Goal: Task Accomplishment & Management: Complete application form

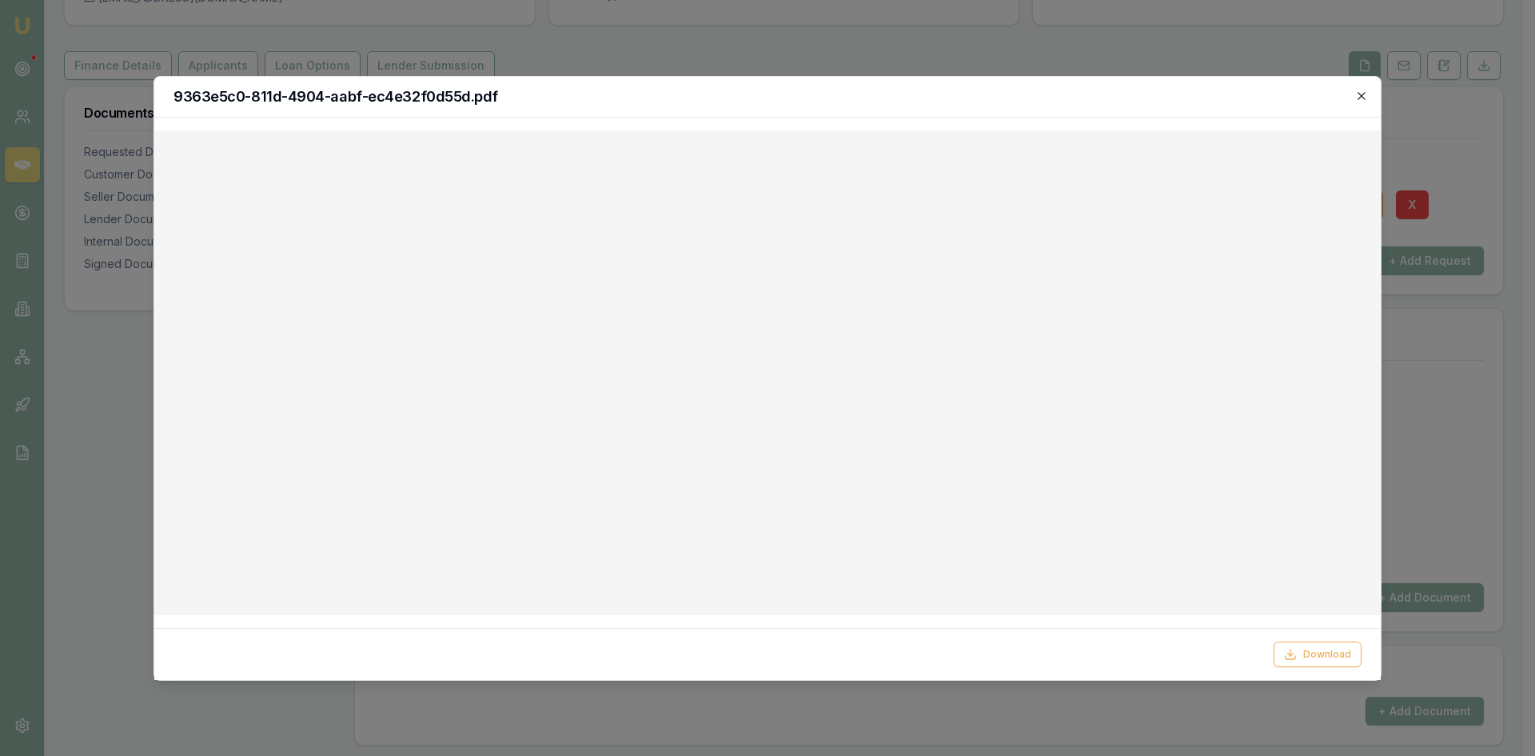
click at [1364, 98] on icon "button" at bounding box center [1362, 96] width 13 height 13
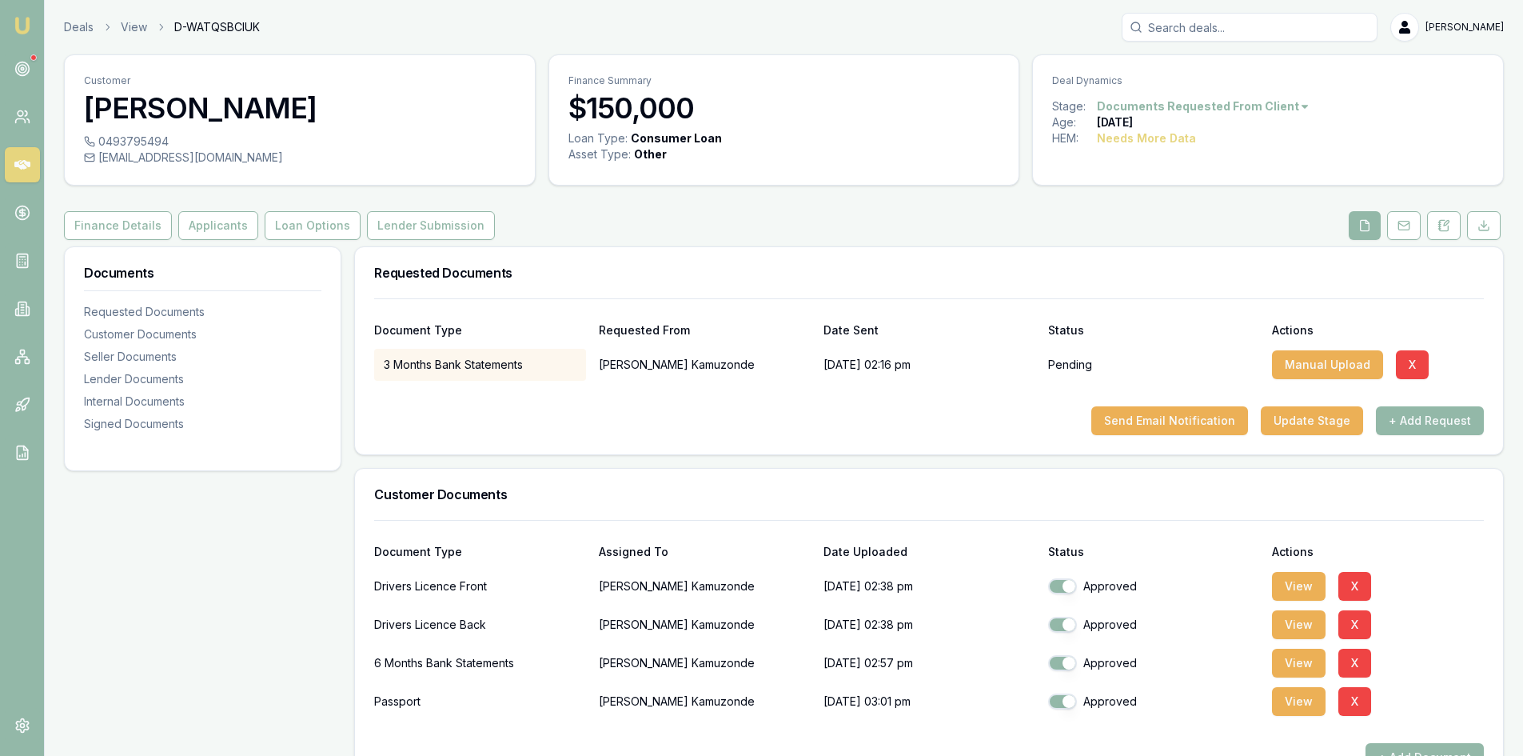
click at [22, 166] on icon at bounding box center [22, 165] width 16 height 10
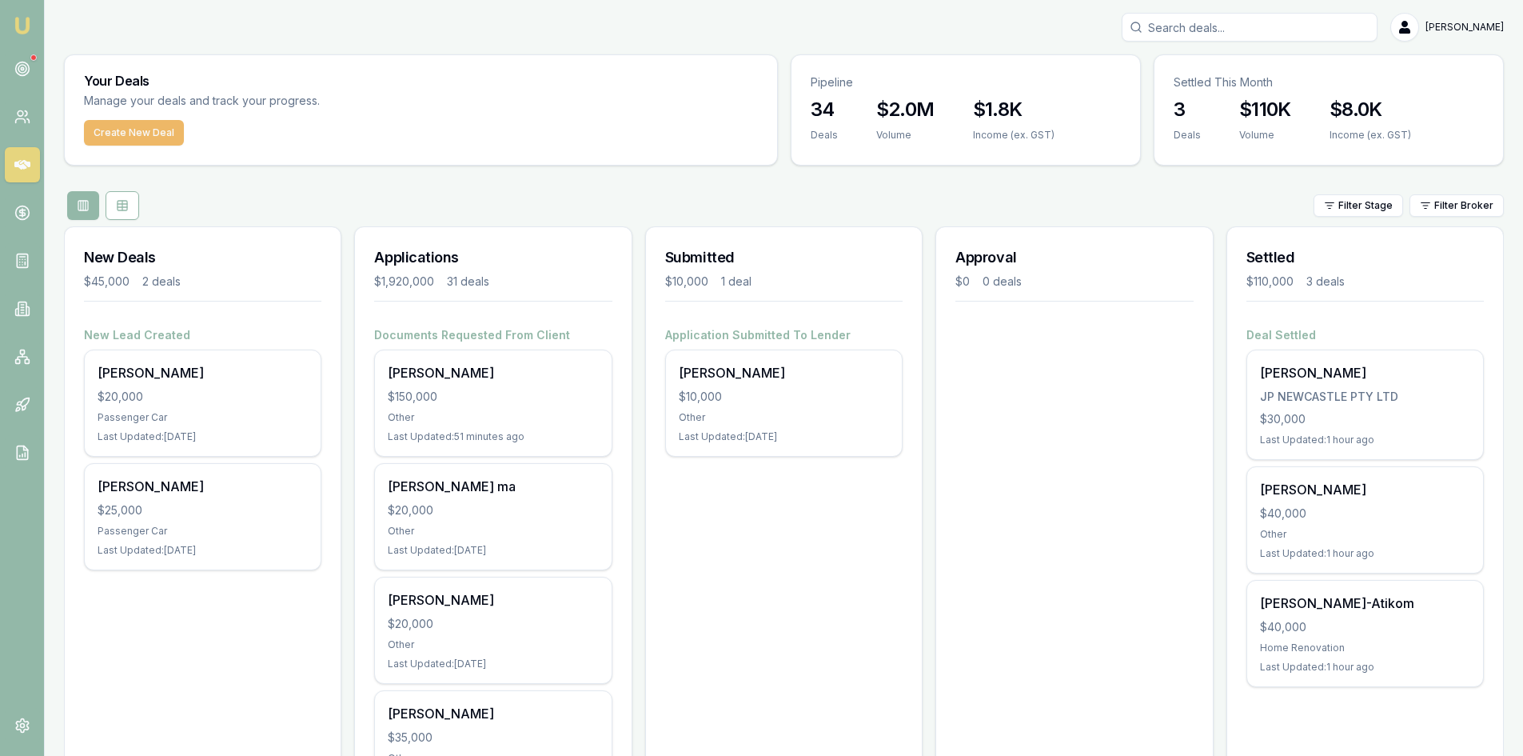
click at [106, 137] on button "Create New Deal" at bounding box center [134, 133] width 100 height 26
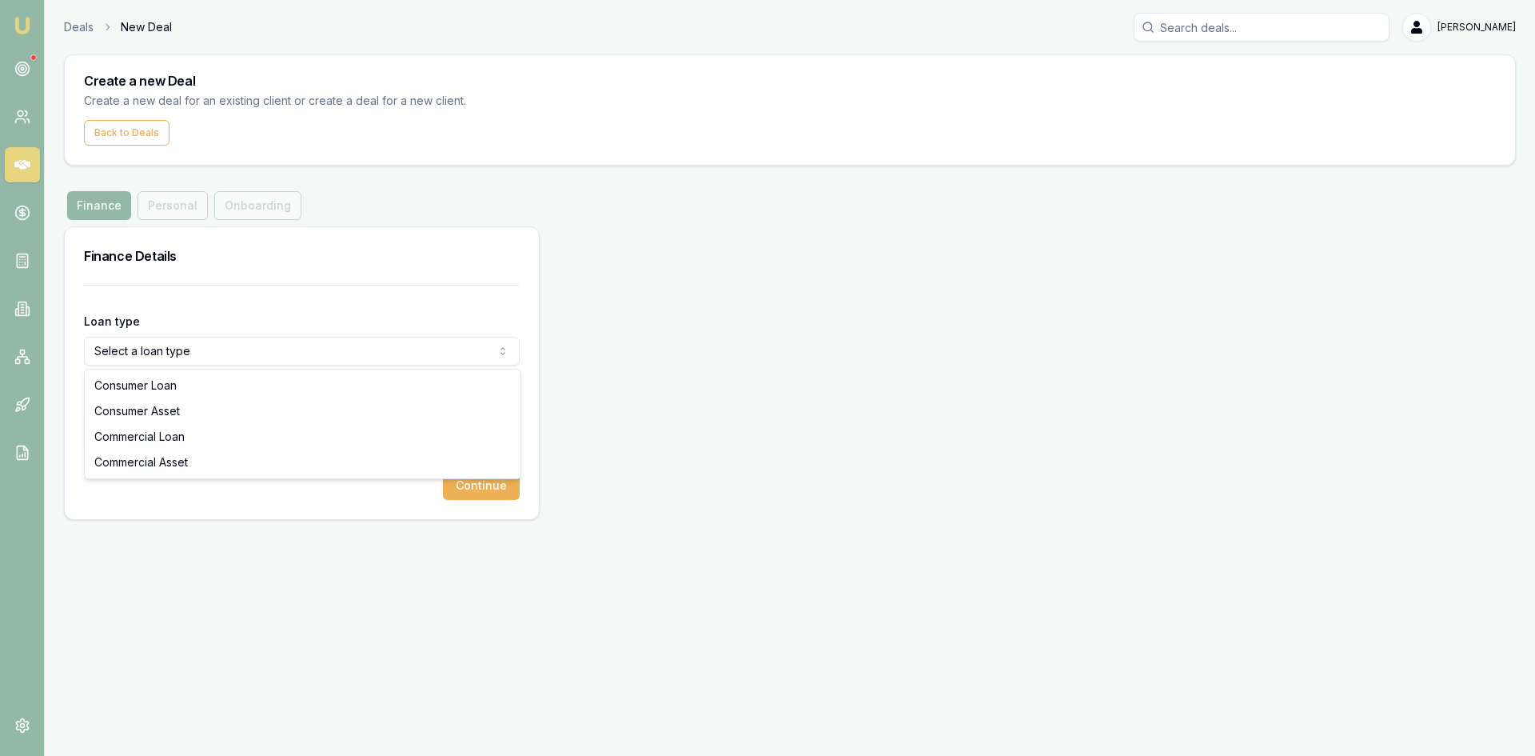
click at [304, 337] on html "Emu Broker Deals New Deal Steven Nguyen Toggle Menu Create a new Deal Create a …" at bounding box center [767, 378] width 1535 height 756
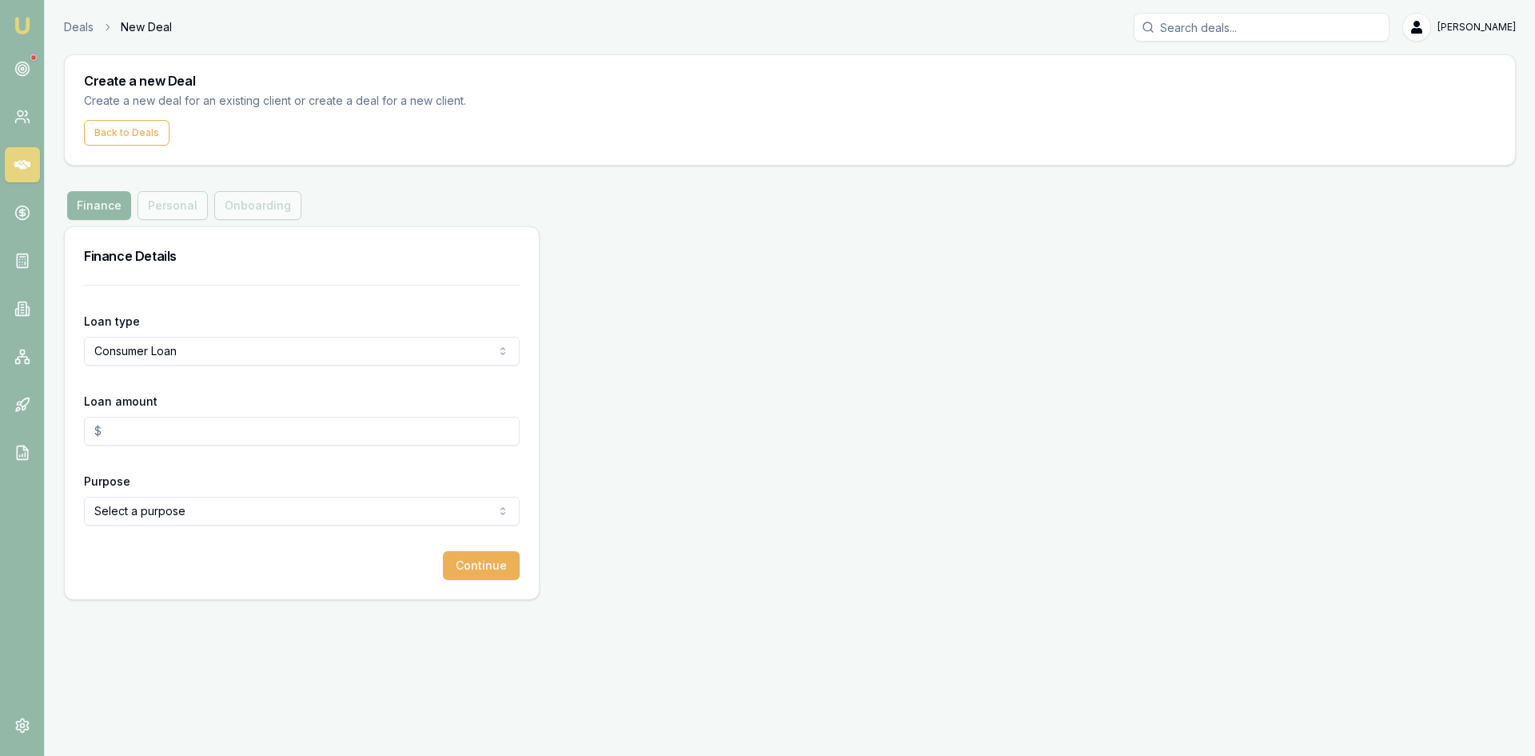
click at [142, 437] on input "Loan amount" at bounding box center [302, 431] width 436 height 29
type input "$20,000.00"
click at [169, 562] on div "Continue" at bounding box center [302, 565] width 436 height 29
click at [169, 508] on html "Emu Broker Deals New Deal Steven Nguyen Toggle Menu Create a new Deal Create a …" at bounding box center [767, 378] width 1535 height 756
select select "OTHER"
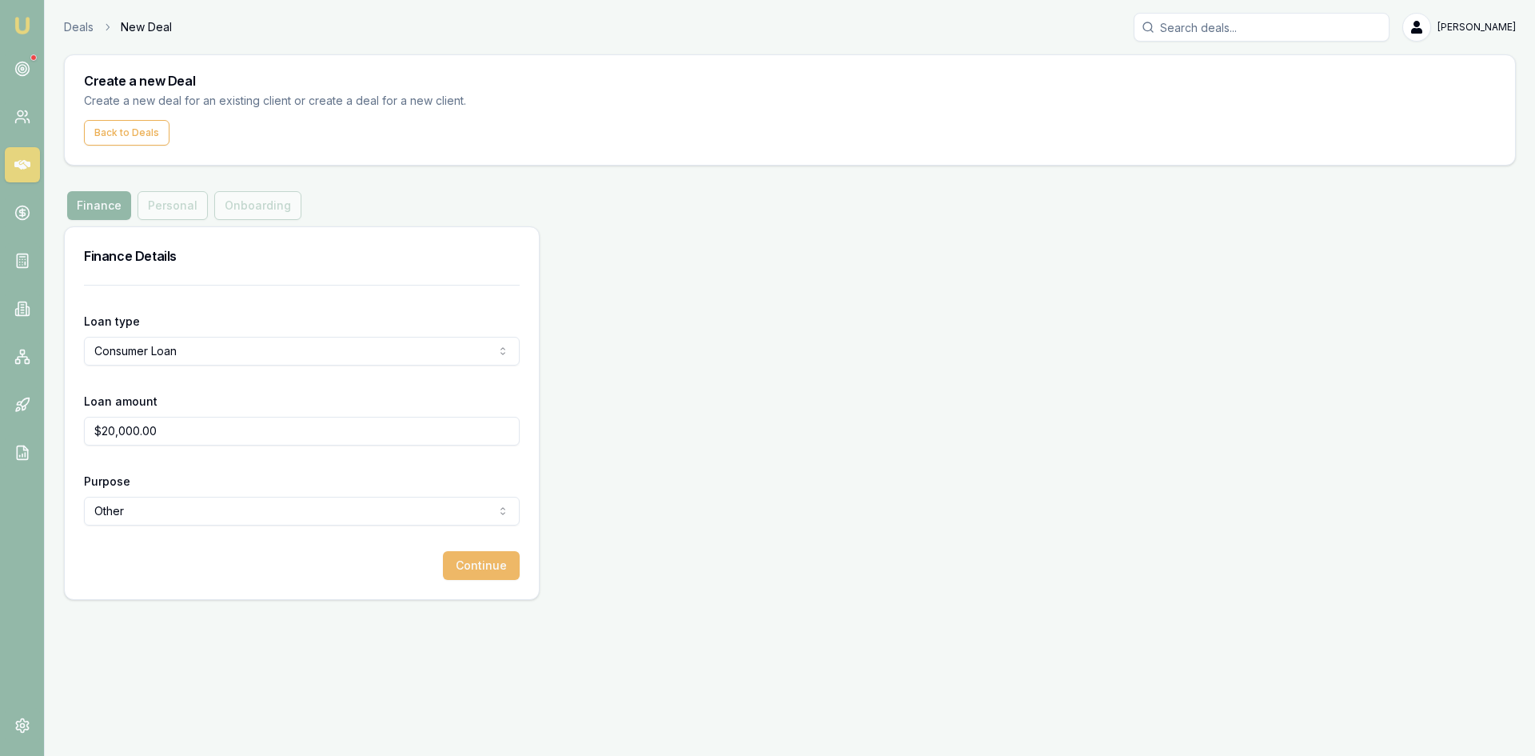
click at [476, 575] on button "Continue" at bounding box center [481, 565] width 77 height 29
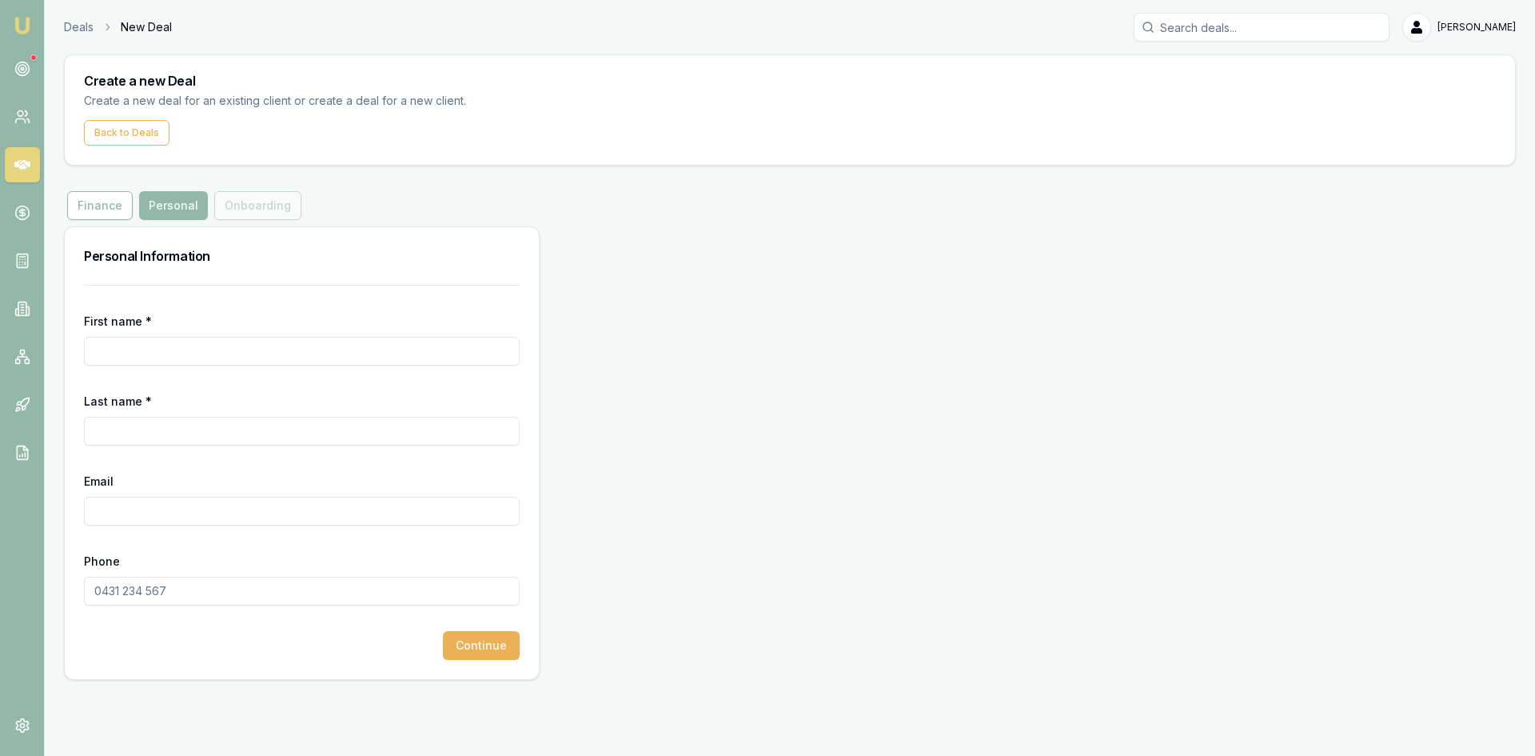
click at [167, 353] on input "First name *" at bounding box center [302, 351] width 436 height 29
click at [114, 353] on input "First name *" at bounding box center [302, 351] width 436 height 29
type input "YUSUF"
click at [126, 438] on input "Last name *" at bounding box center [302, 431] width 436 height 29
type input "GULER"
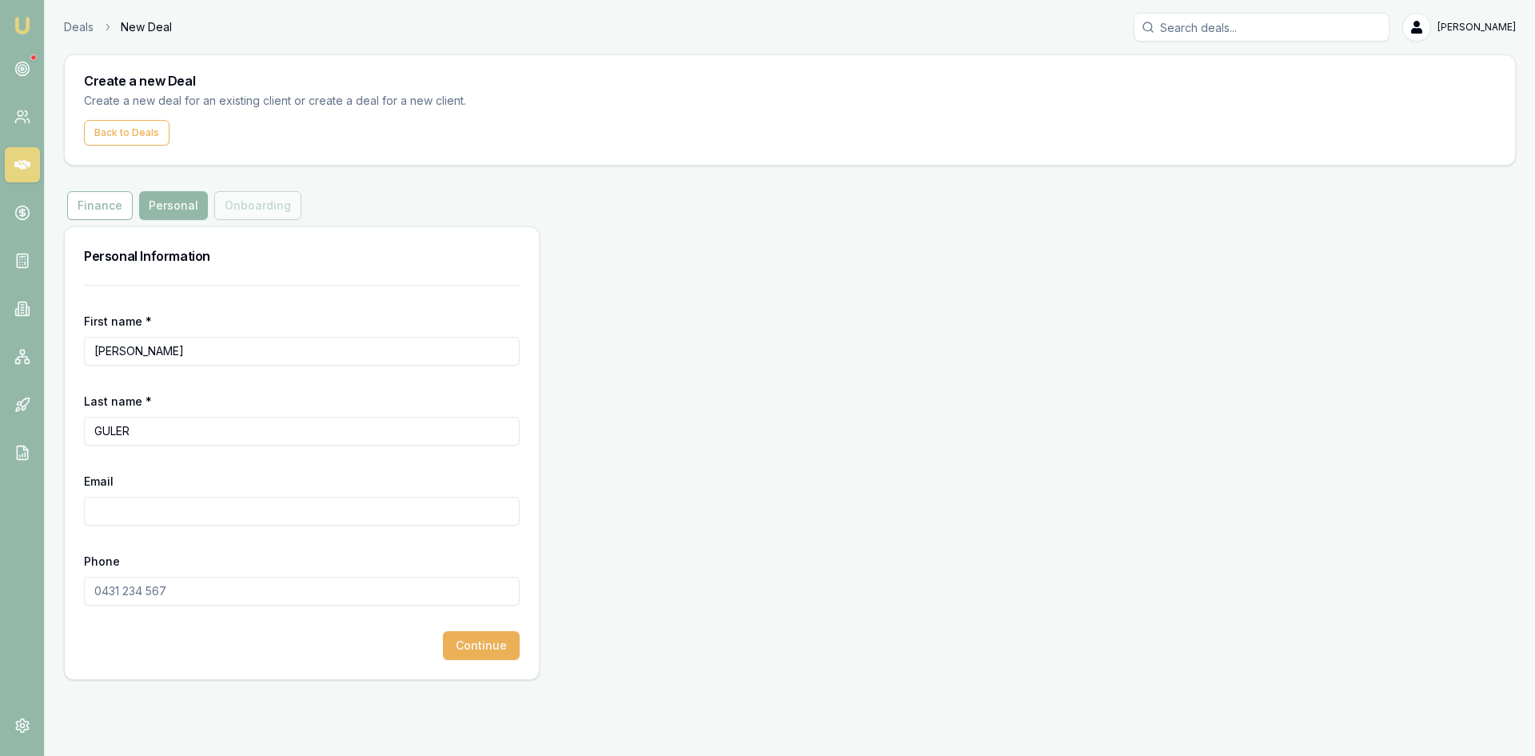
click at [134, 519] on input "Email" at bounding box center [302, 511] width 436 height 29
paste input "youiguler1999@outlook.com"
type input "youiguler1999@outlook.com"
click at [122, 596] on input "Phone" at bounding box center [302, 591] width 436 height 29
type input "0431 797 584"
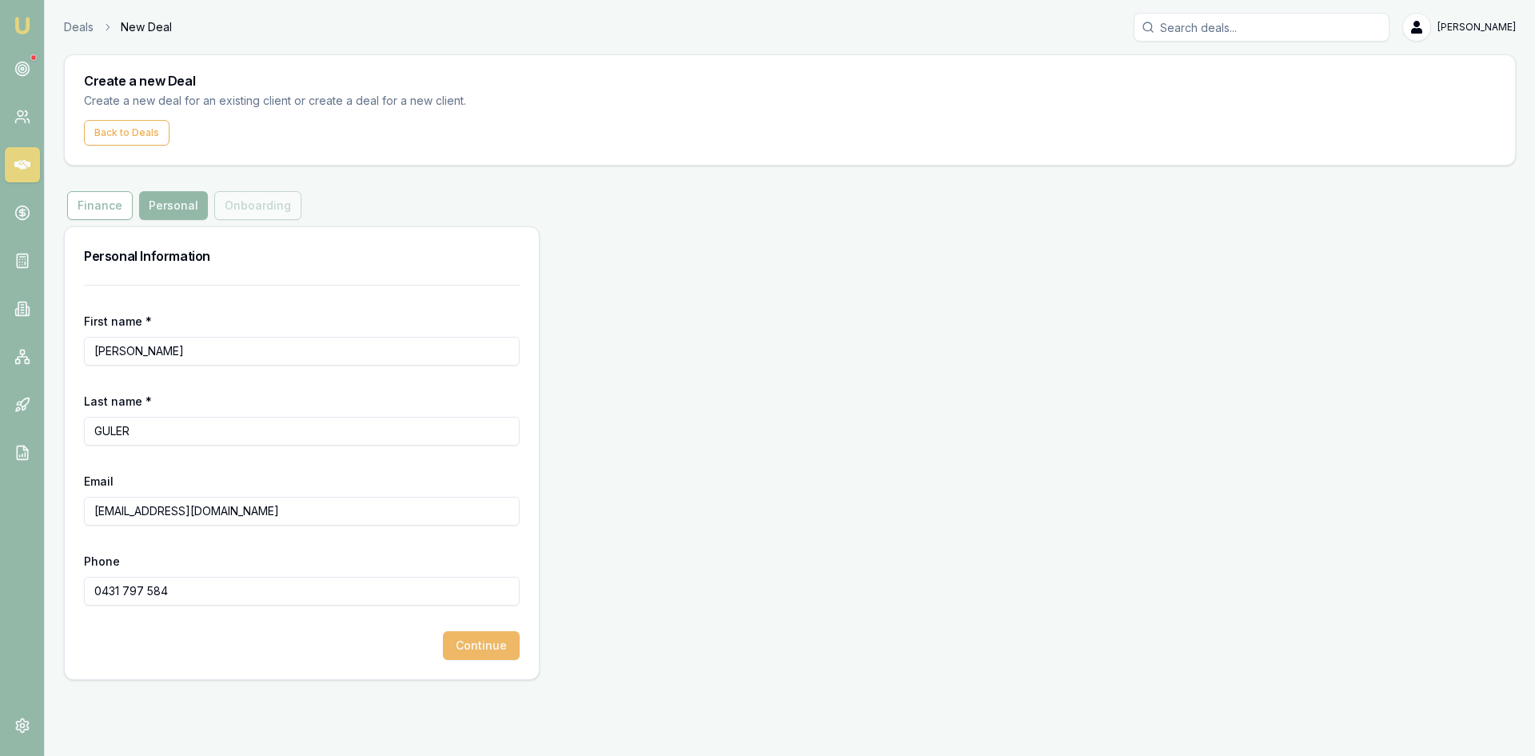
click at [466, 652] on button "Continue" at bounding box center [481, 645] width 77 height 29
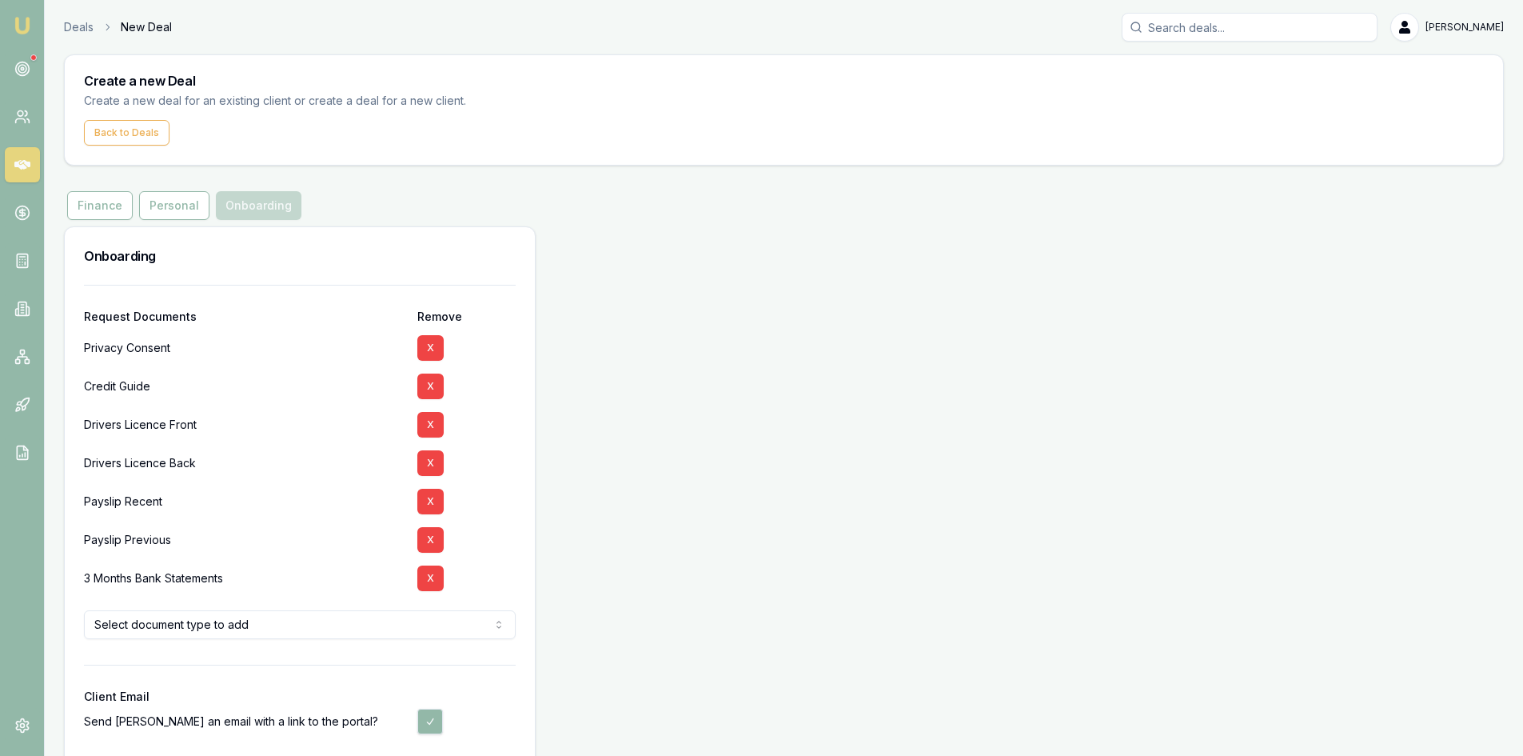
scroll to position [72, 0]
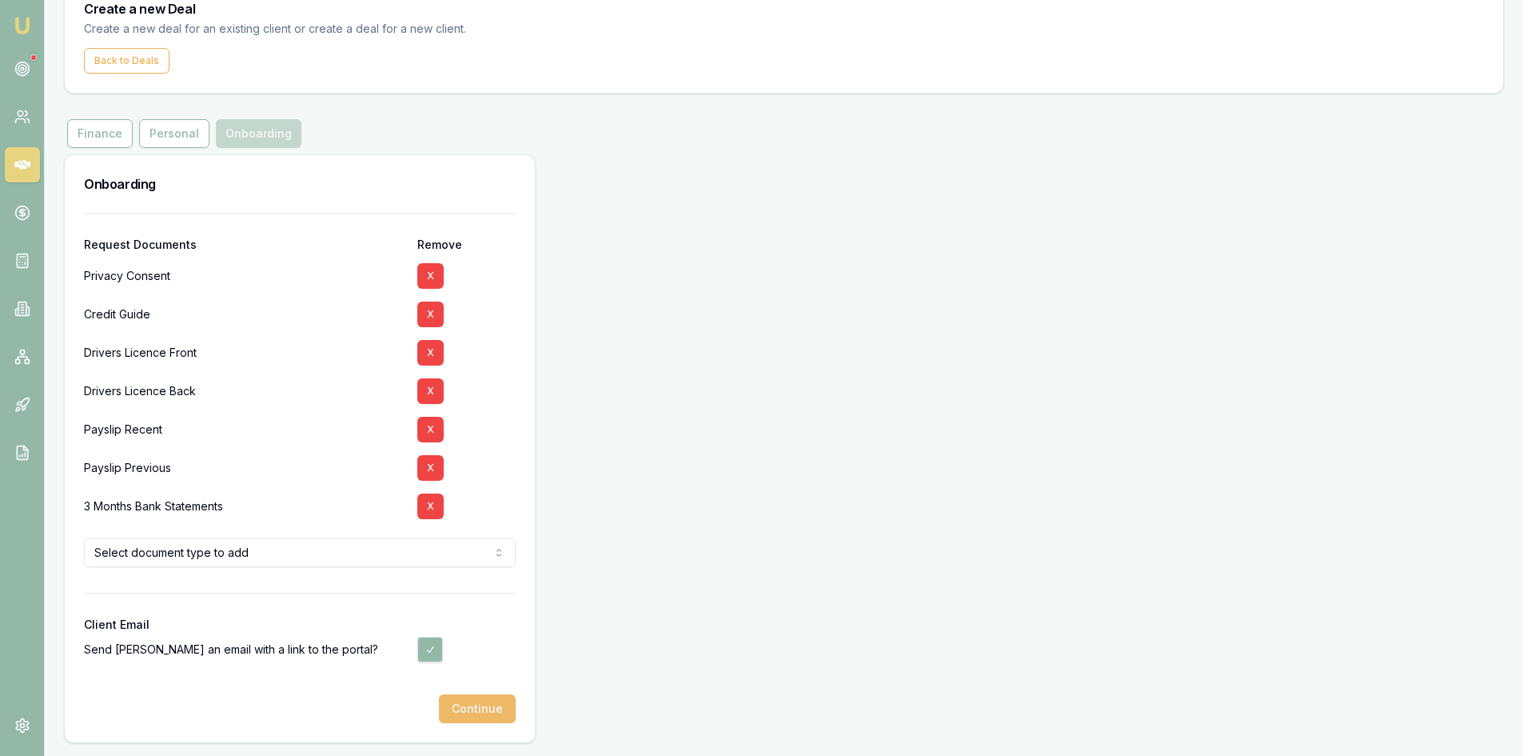
click at [501, 710] on button "Continue" at bounding box center [477, 708] width 77 height 29
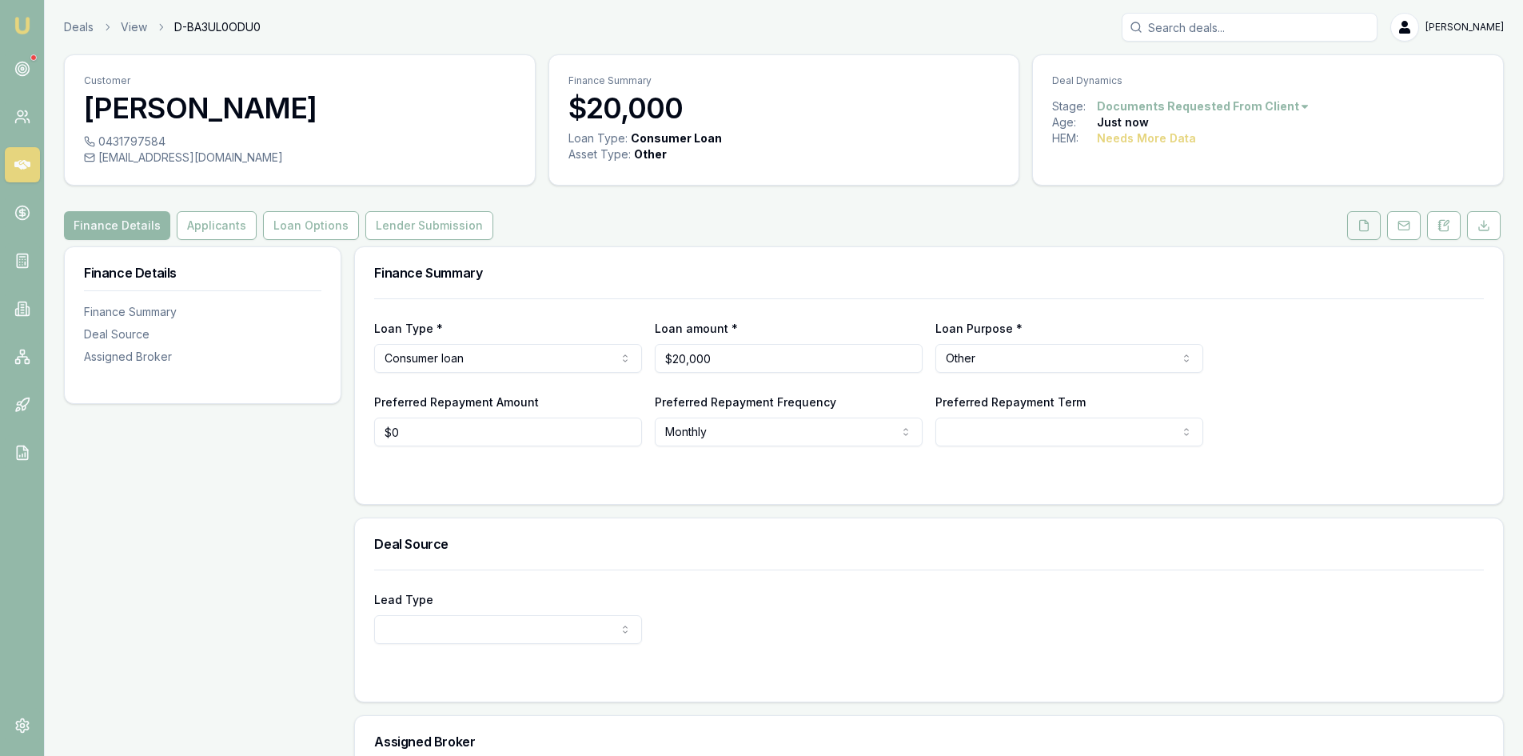
click at [1370, 223] on icon at bounding box center [1364, 225] width 13 height 13
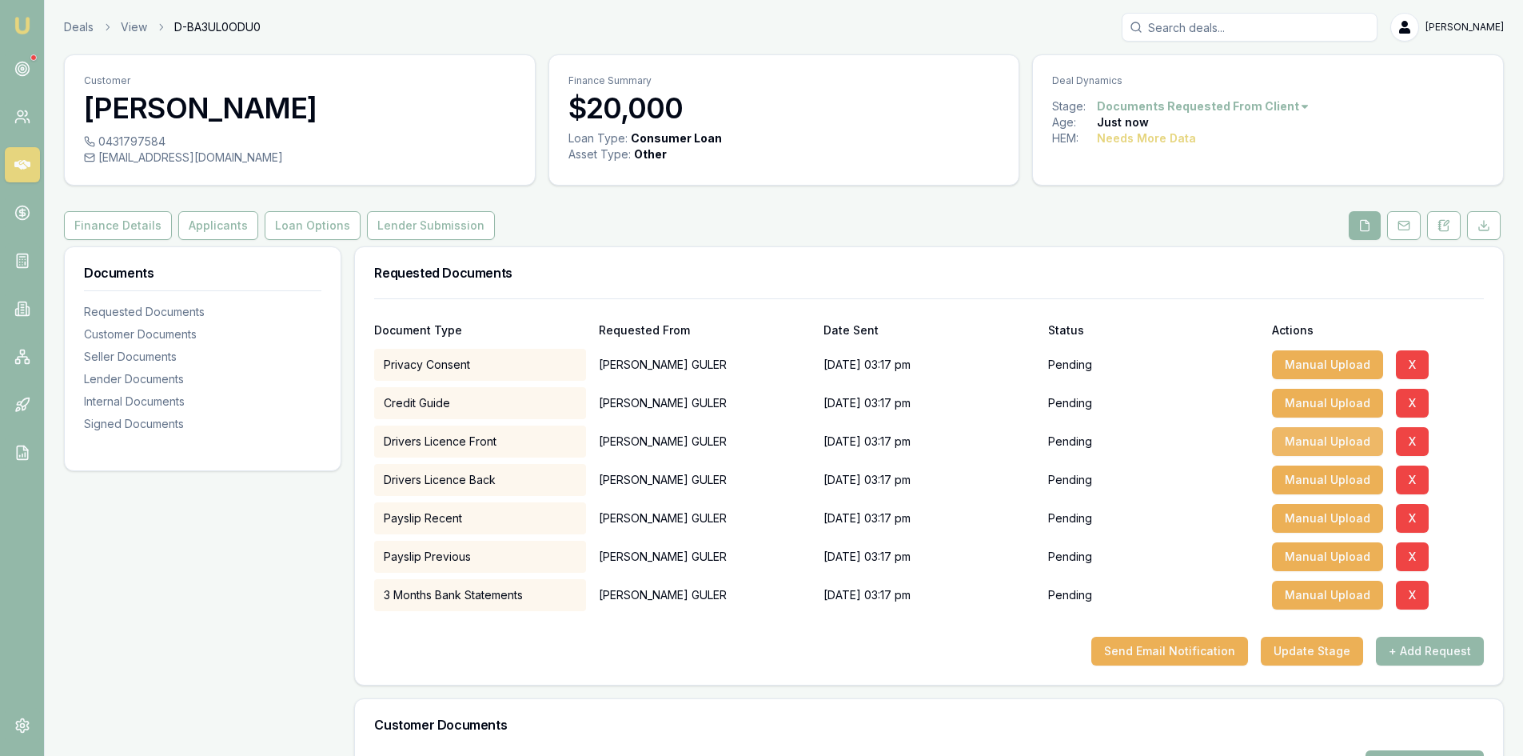
click at [1335, 445] on button "Manual Upload" at bounding box center [1327, 441] width 111 height 29
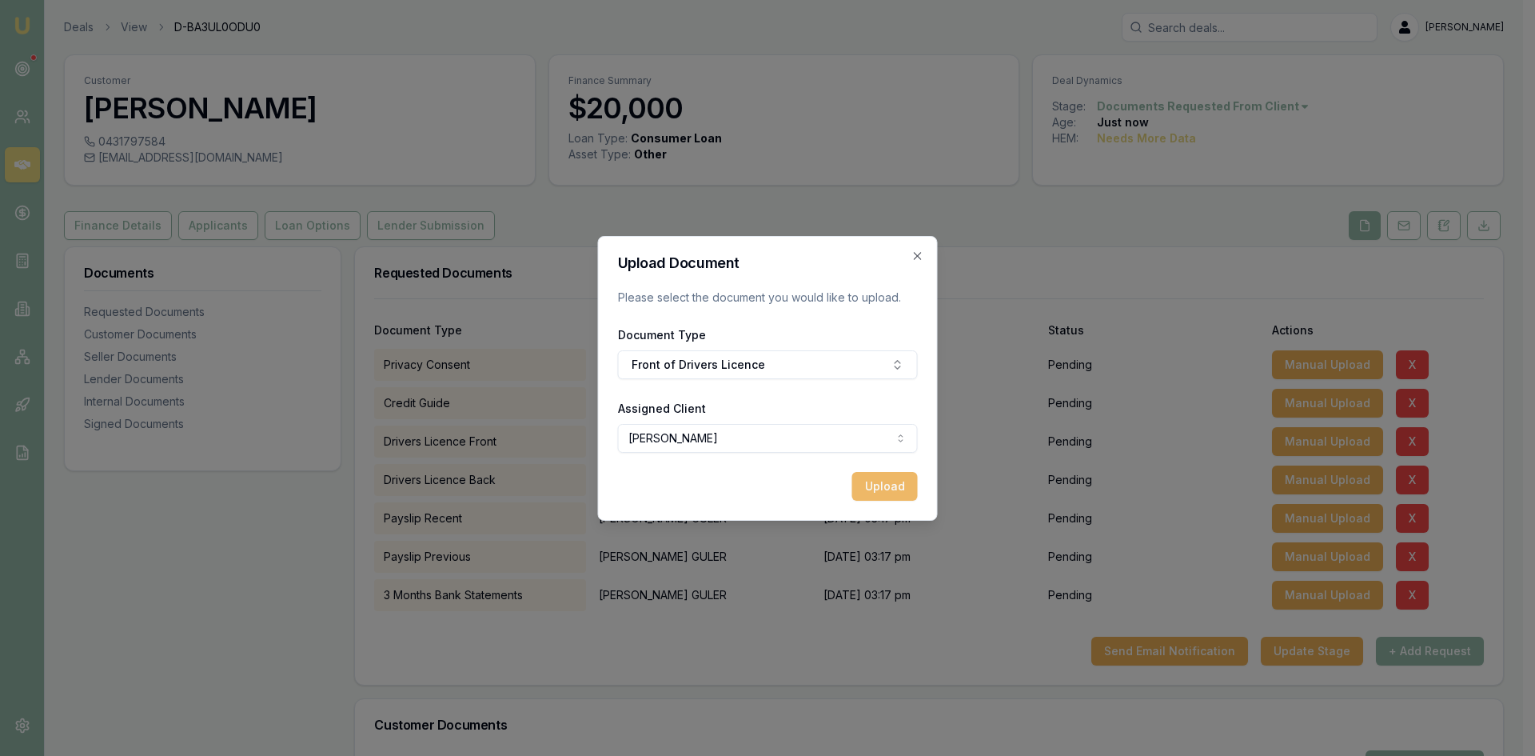
click at [886, 490] on button "Upload" at bounding box center [886, 486] width 66 height 29
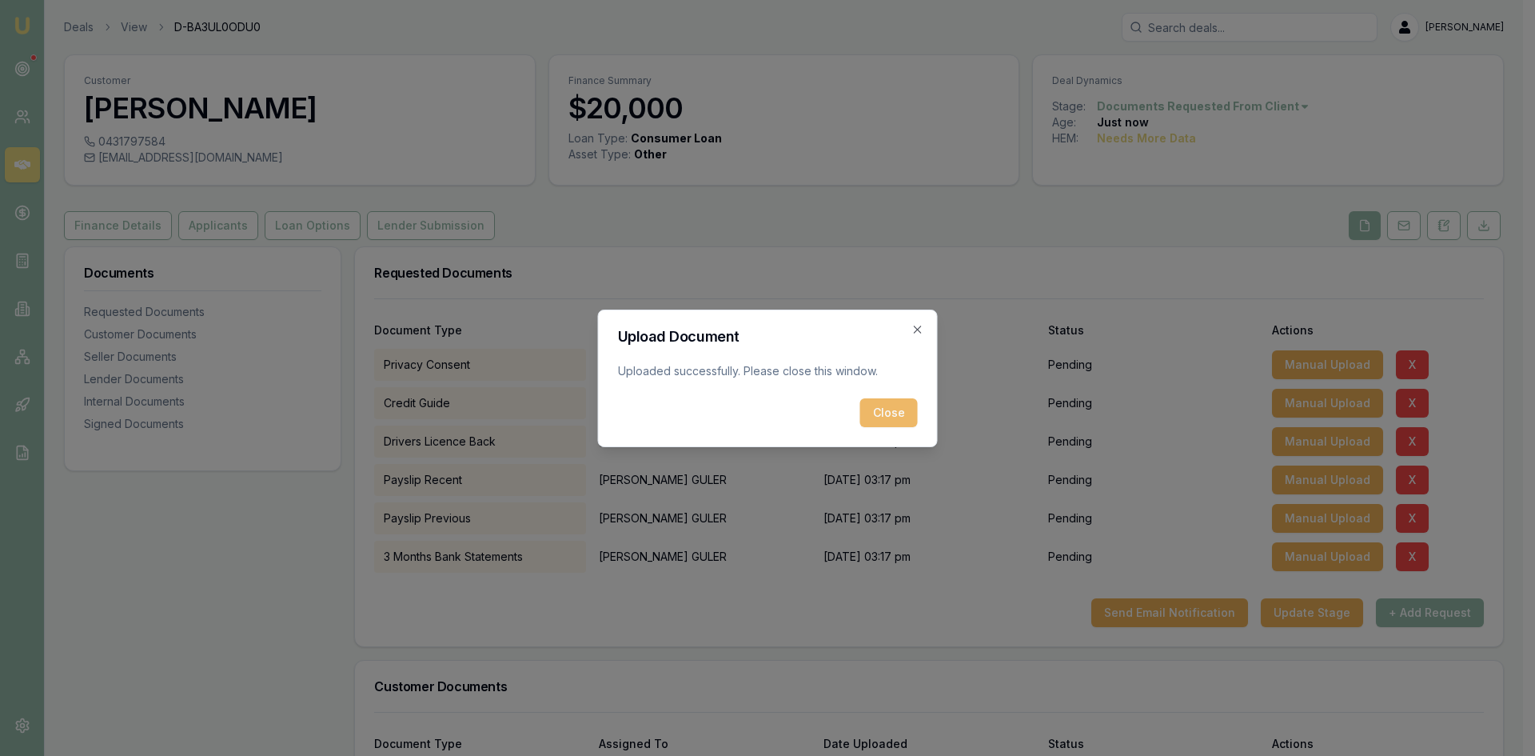
click at [884, 417] on button "Close" at bounding box center [890, 412] width 58 height 29
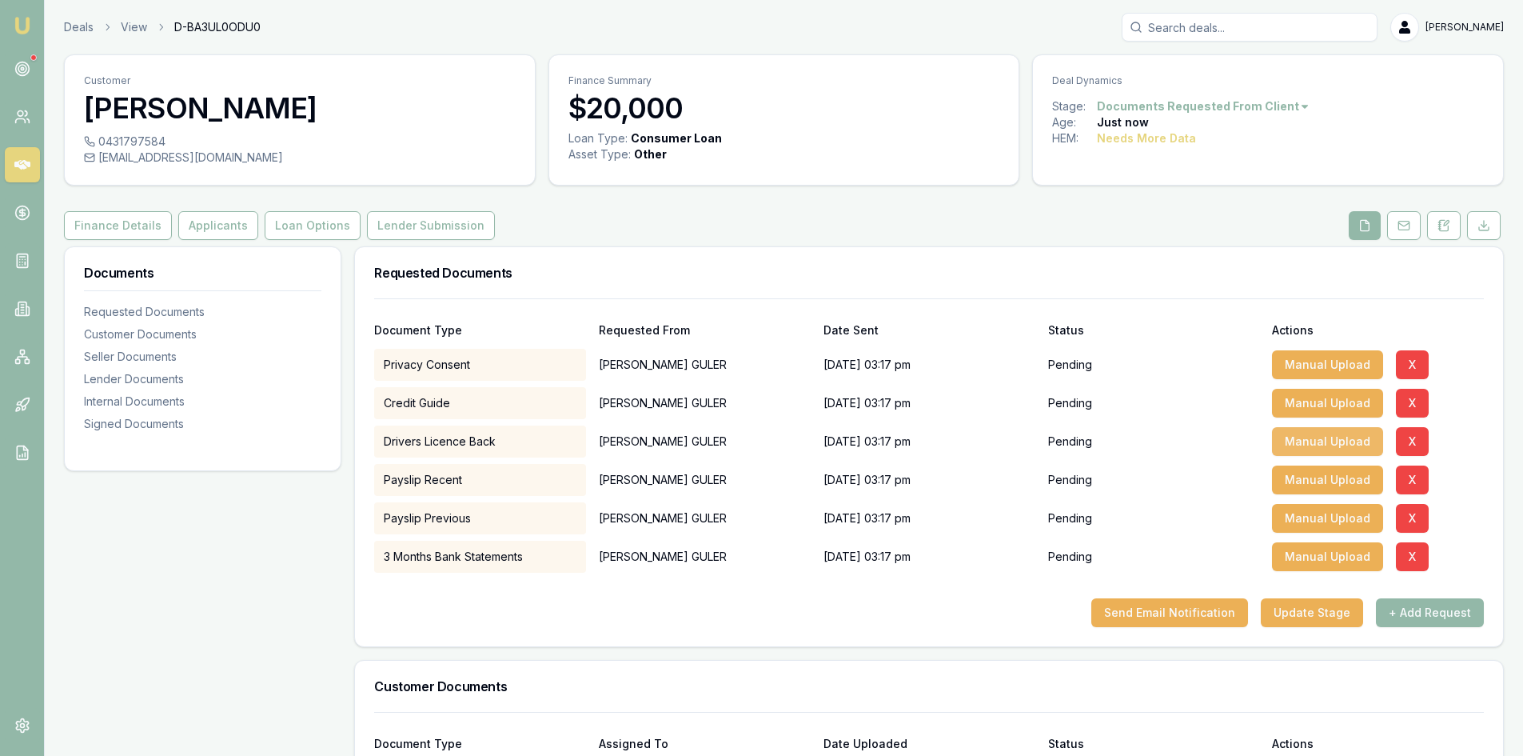
click at [1344, 451] on button "Manual Upload" at bounding box center [1327, 441] width 111 height 29
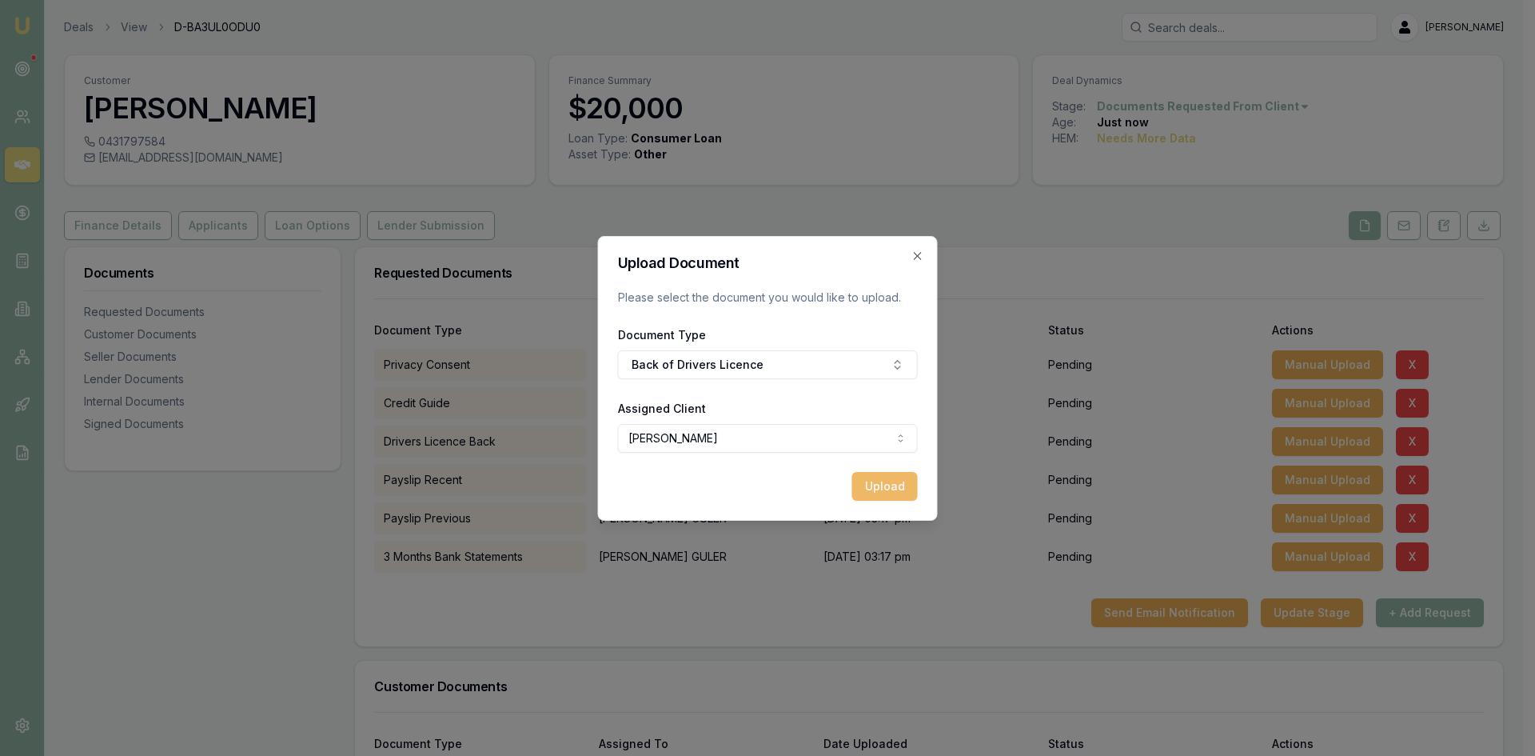
click at [866, 484] on button "Upload" at bounding box center [886, 486] width 66 height 29
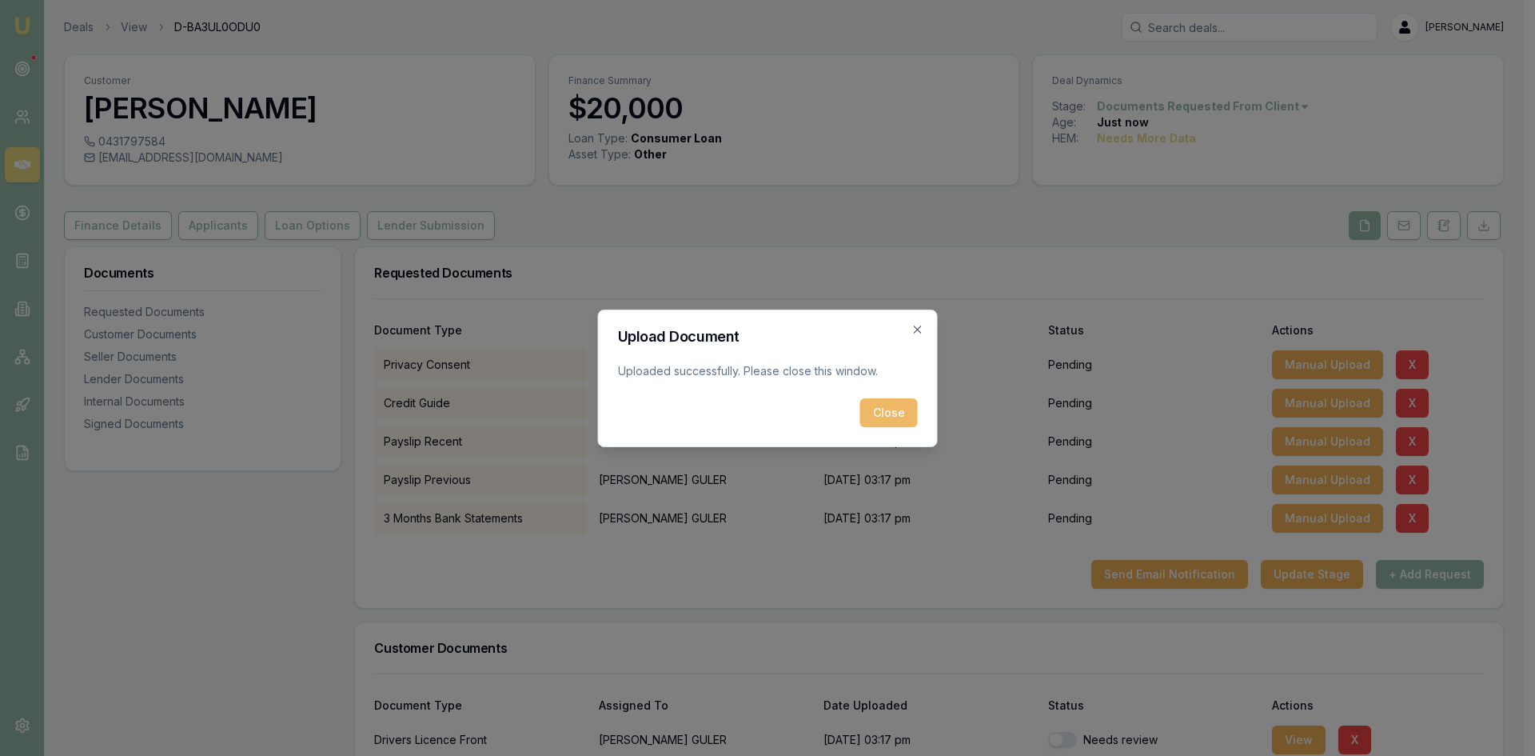
click at [891, 411] on button "Close" at bounding box center [890, 412] width 58 height 29
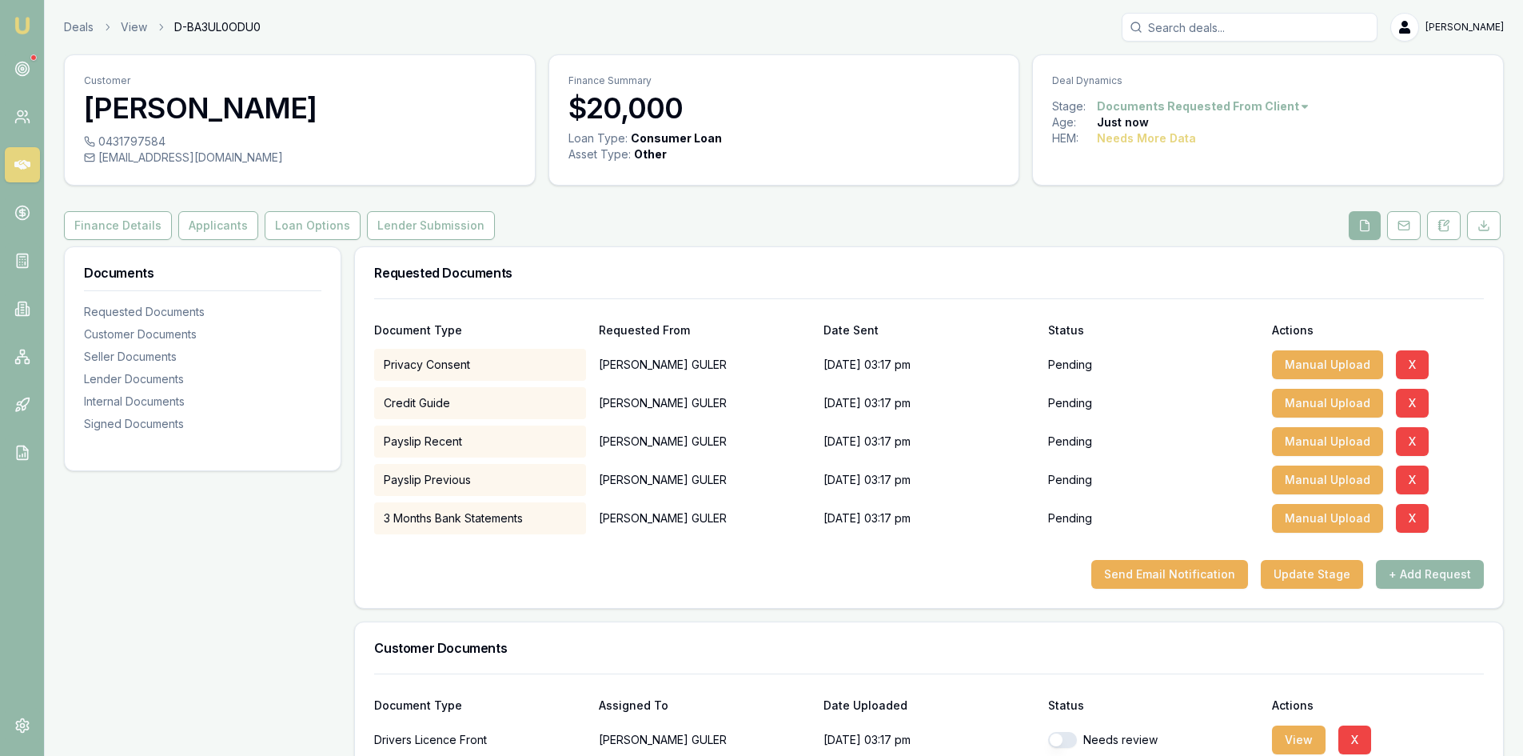
scroll to position [160, 0]
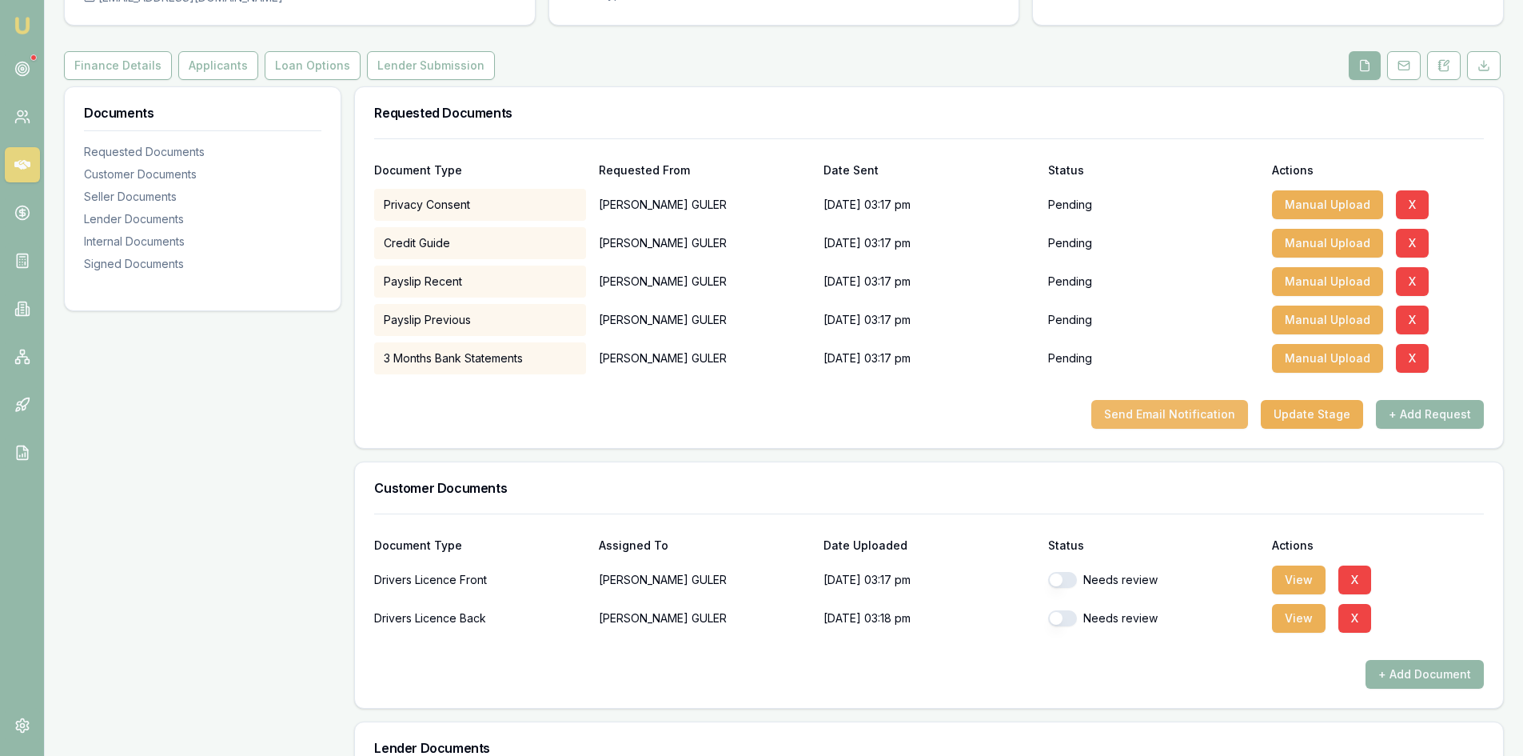
click at [1170, 414] on button "Send Email Notification" at bounding box center [1170, 414] width 157 height 29
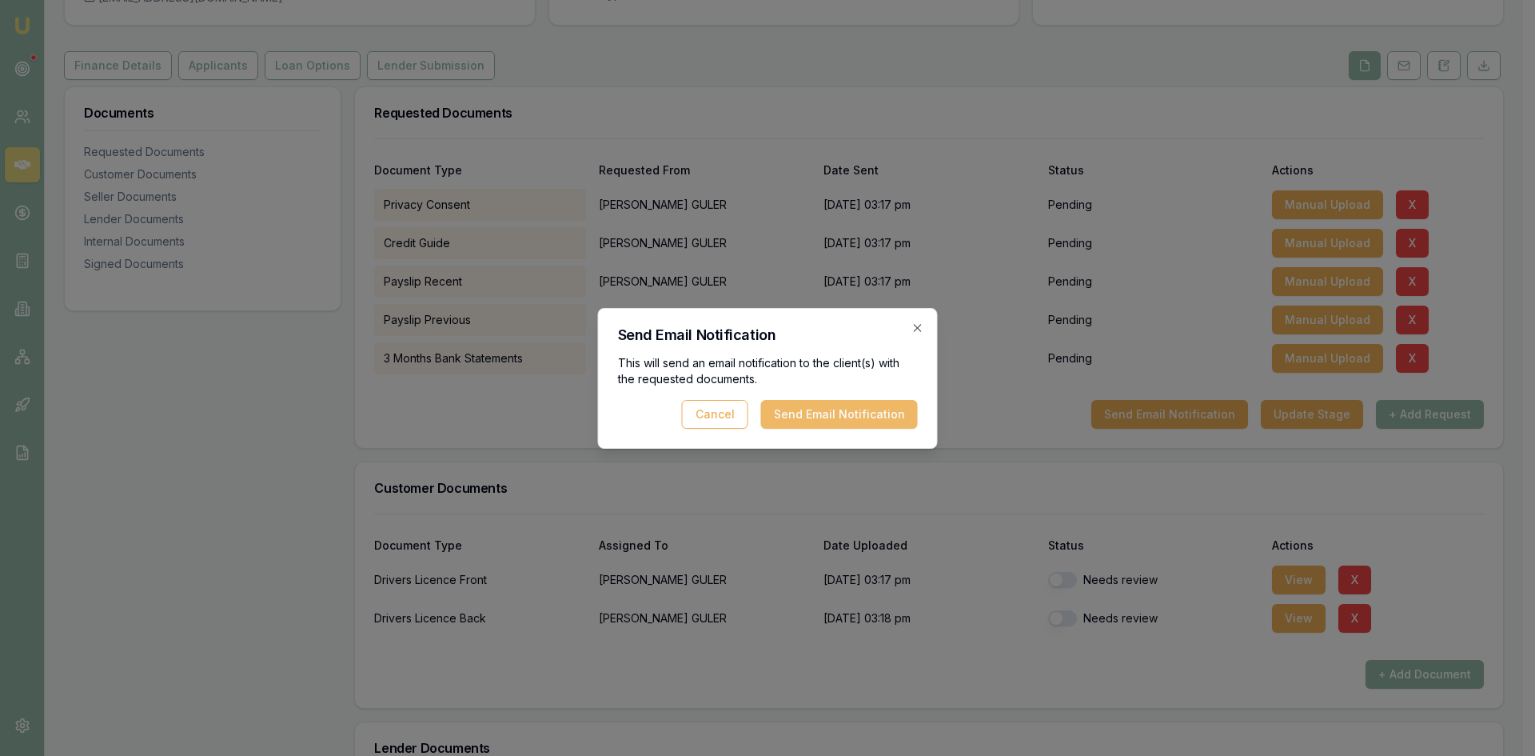
click at [790, 415] on button "Send Email Notification" at bounding box center [839, 414] width 157 height 29
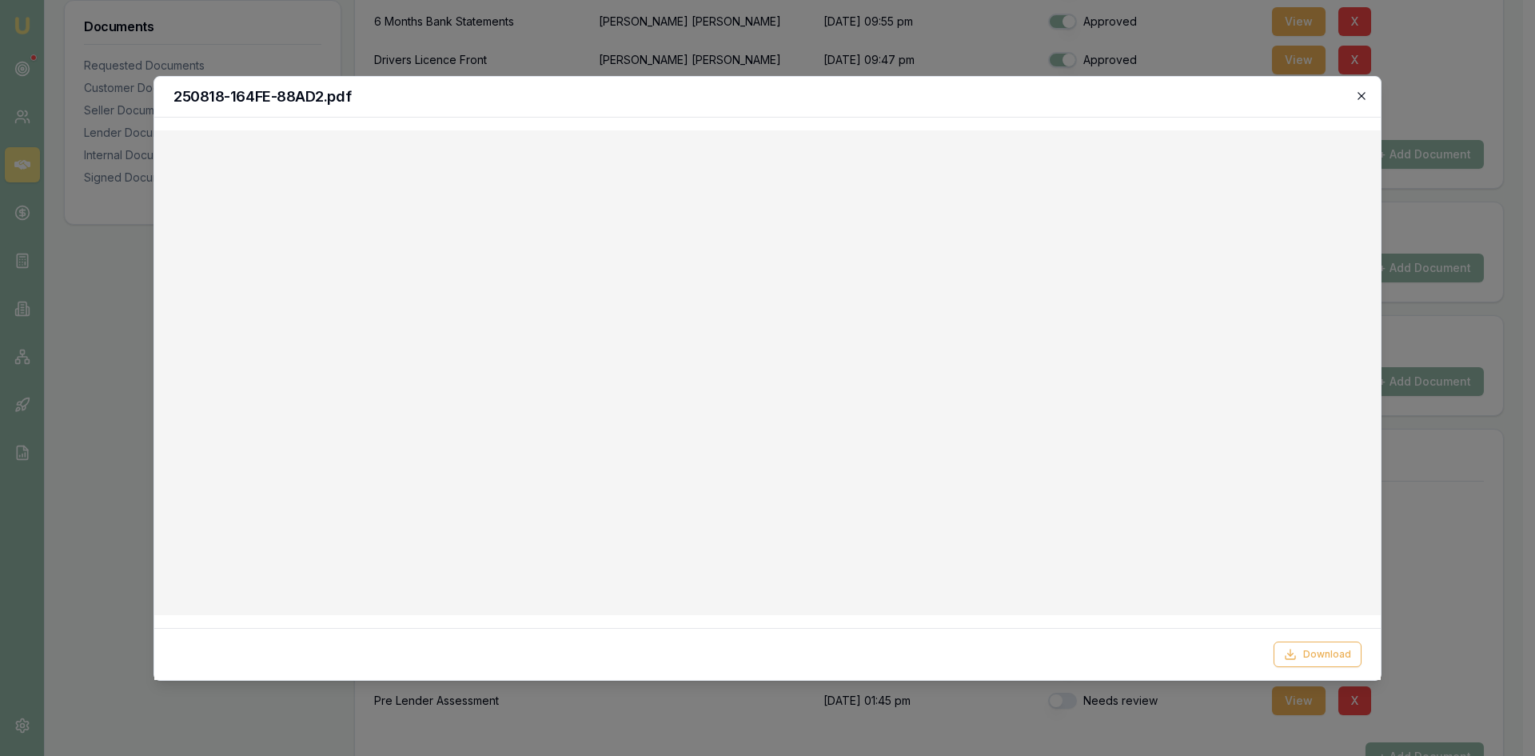
click at [1360, 99] on icon "button" at bounding box center [1362, 96] width 13 height 13
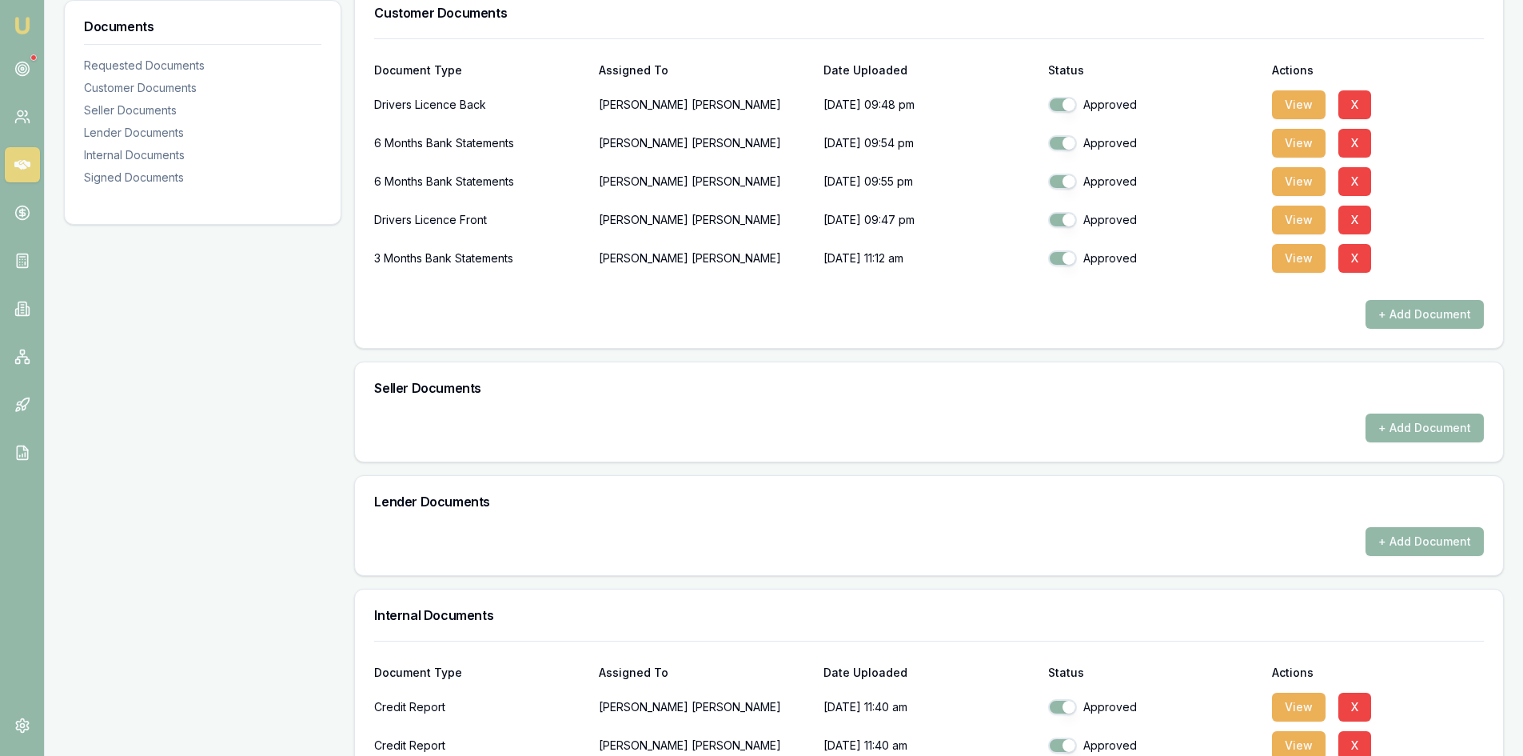
scroll to position [240, 0]
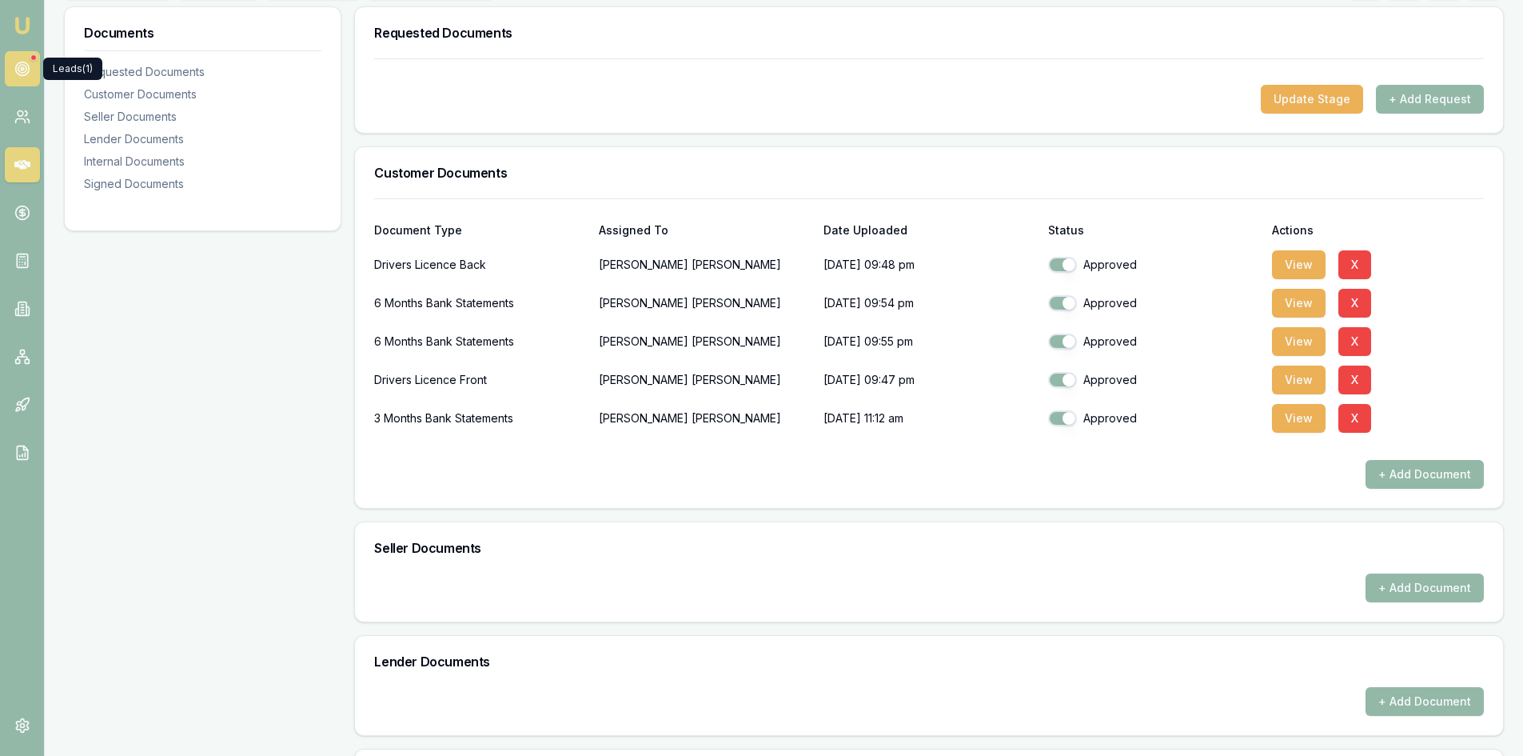
click at [27, 68] on icon at bounding box center [22, 69] width 16 height 16
